Goal: Transaction & Acquisition: Purchase product/service

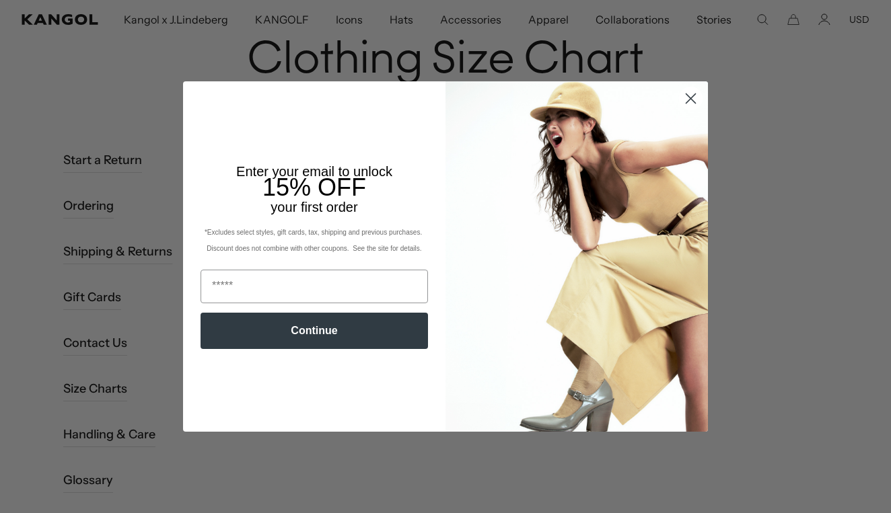
scroll to position [0, 277]
click at [693, 103] on circle "Close dialog" at bounding box center [690, 98] width 22 height 22
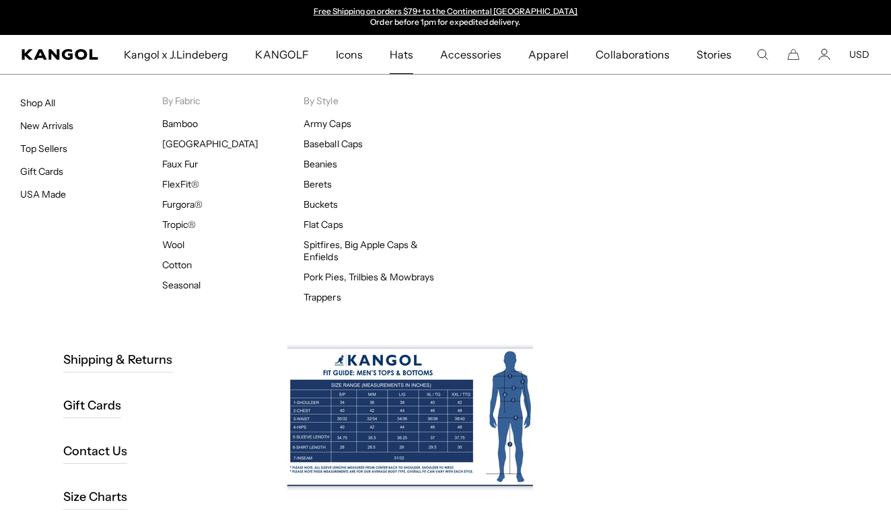
click at [398, 53] on span "Hats" at bounding box center [402, 54] width 24 height 39
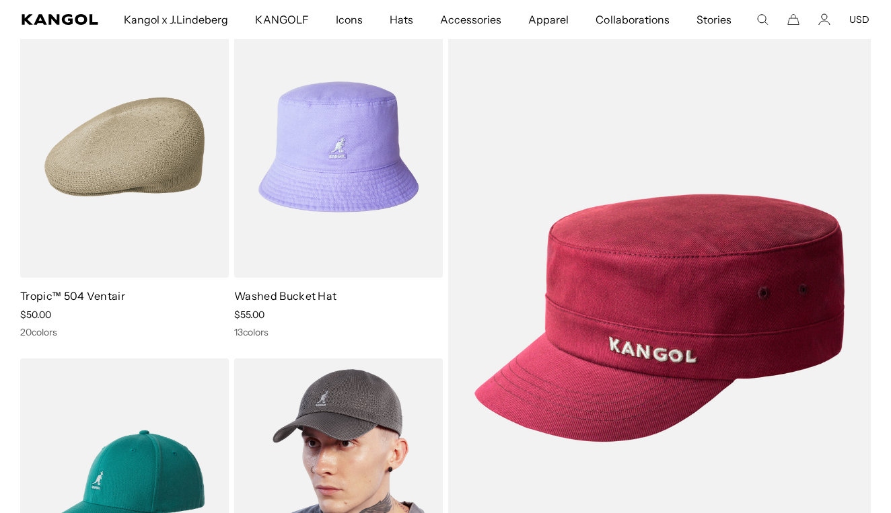
scroll to position [97, 0]
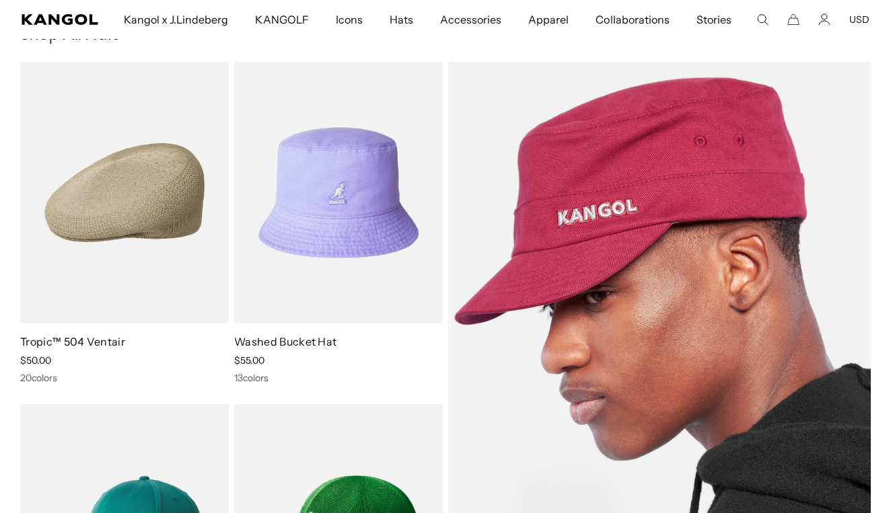
click at [733, 290] on img at bounding box center [659, 364] width 422 height 604
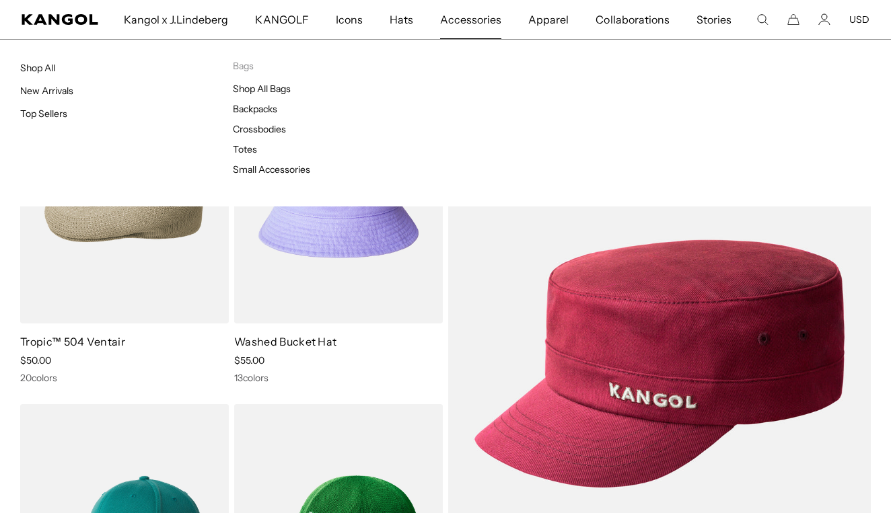
scroll to position [0, 0]
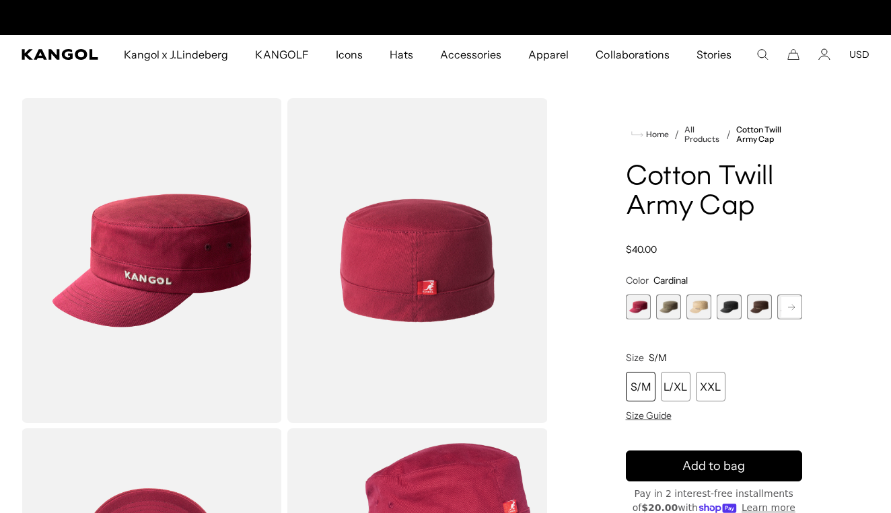
scroll to position [0, 277]
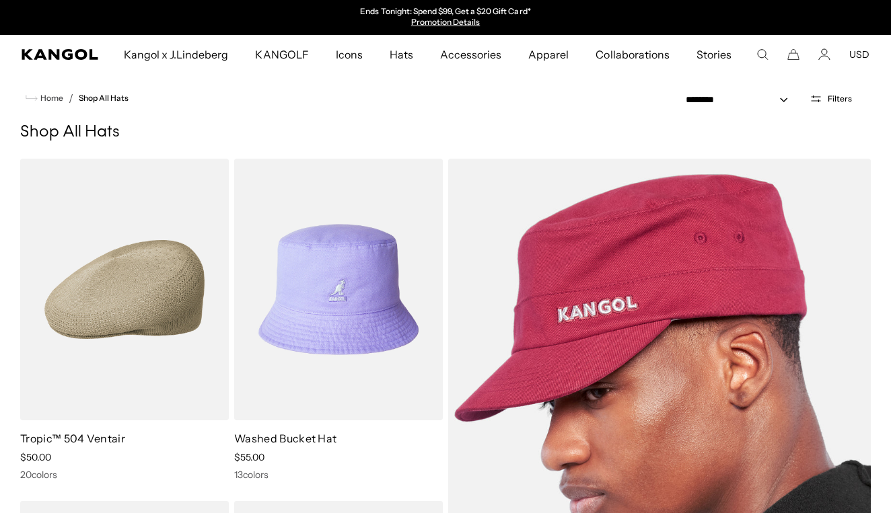
click at [679, 457] on img at bounding box center [659, 461] width 422 height 604
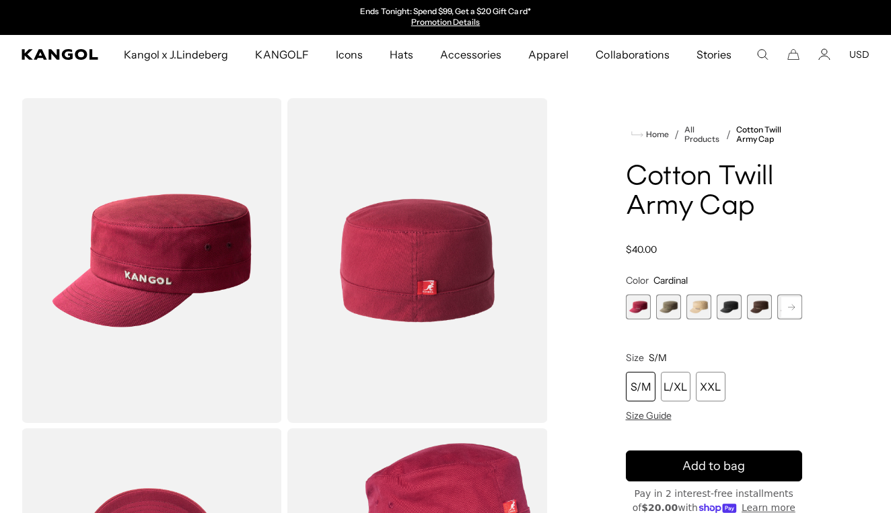
click at [729, 307] on span "4 of 9" at bounding box center [728, 307] width 25 height 25
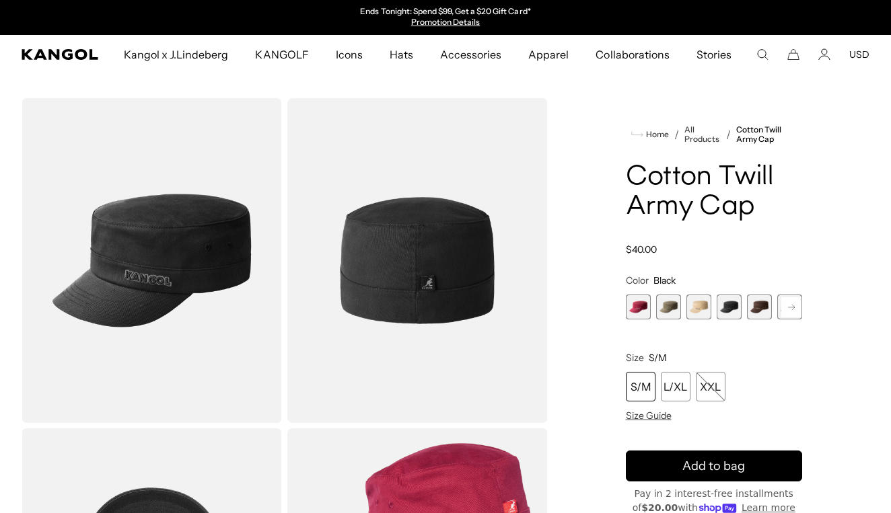
click at [642, 383] on div "S/M" at bounding box center [641, 387] width 30 height 30
click at [651, 414] on span "Size Guide" at bounding box center [649, 416] width 46 height 12
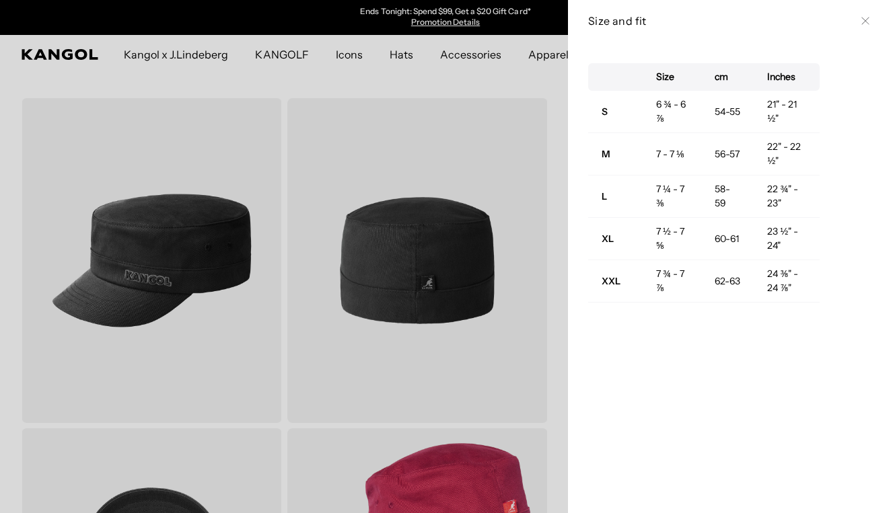
click at [866, 22] on icon at bounding box center [864, 20] width 7 height 7
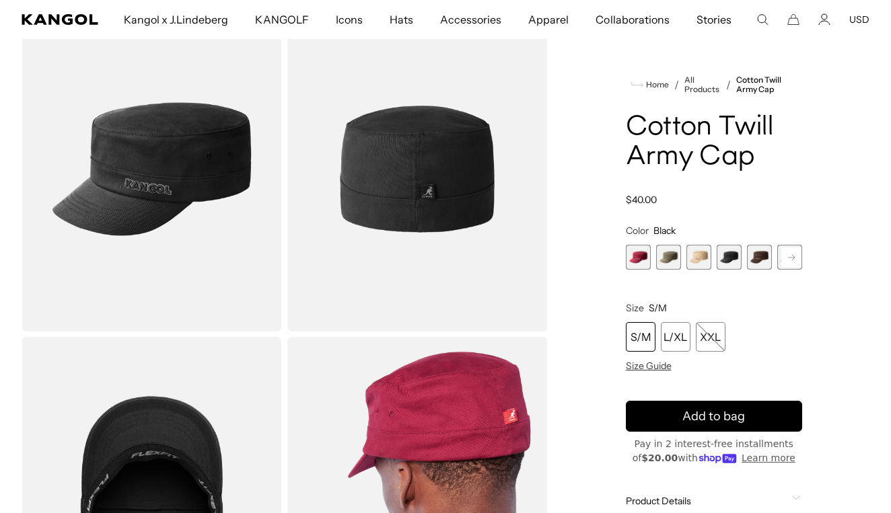
scroll to position [92, 0]
click at [644, 336] on div "S/M" at bounding box center [641, 337] width 30 height 30
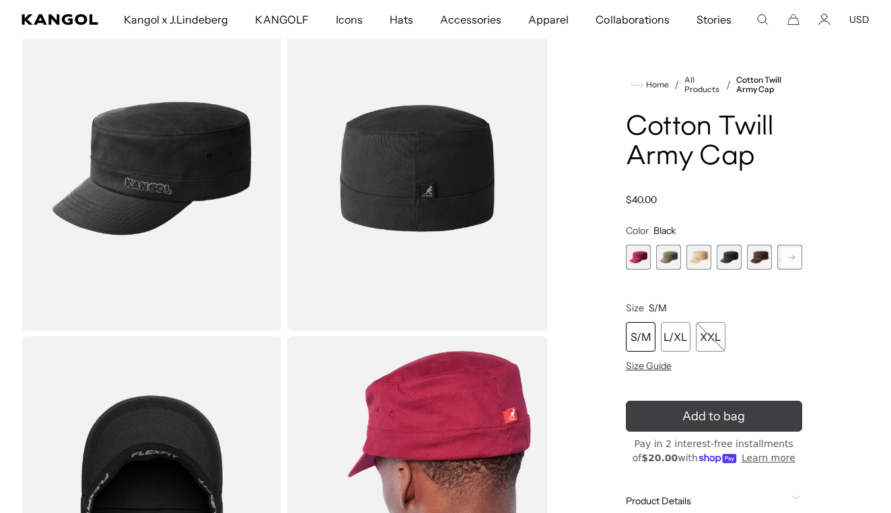
click at [696, 414] on span "Add to bag" at bounding box center [713, 417] width 63 height 18
